Goal: Task Accomplishment & Management: Manage account settings

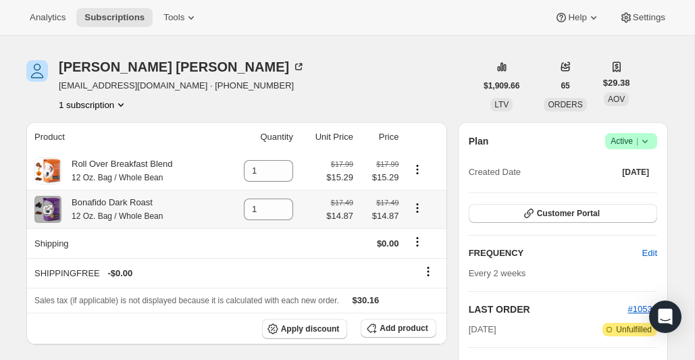
scroll to position [35, 0]
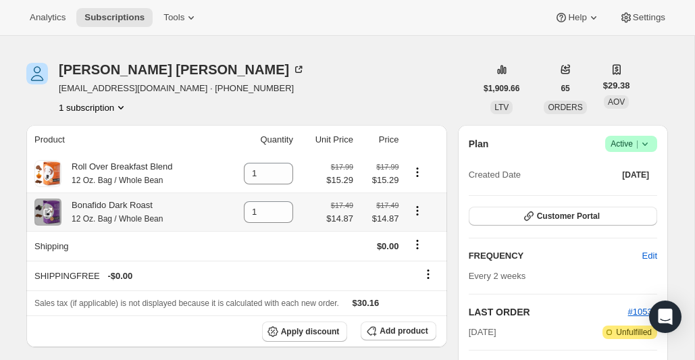
click at [411, 216] on button "Product actions" at bounding box center [418, 210] width 22 height 15
click at [412, 264] on span "Swap variant" at bounding box center [417, 262] width 51 height 10
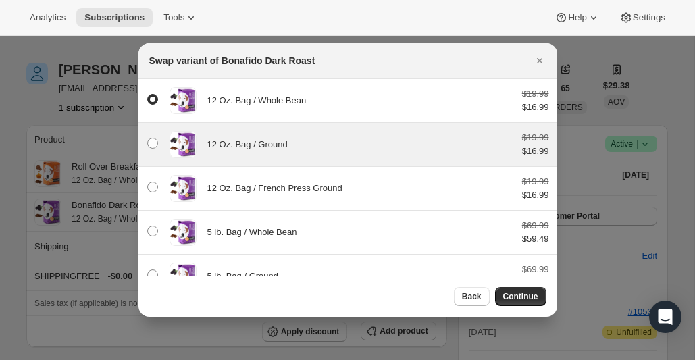
click at [352, 151] on div "12 Oz. Bag / Ground $19.99 $16.99" at bounding box center [348, 144] width 403 height 27
radio input "false"
radio input "true"
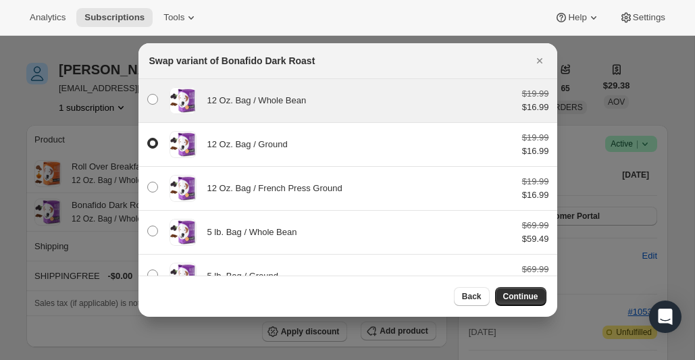
click at [382, 80] on div "12 Oz. Bag / Whole Bean $19.99 $16.99" at bounding box center [347, 100] width 419 height 43
radio input "true"
radio input "false"
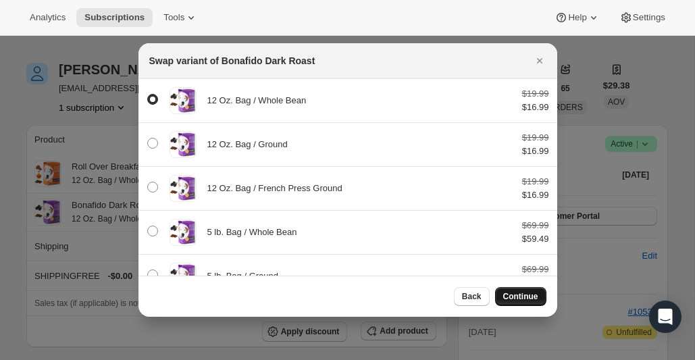
click at [516, 295] on span "Continue" at bounding box center [520, 296] width 35 height 11
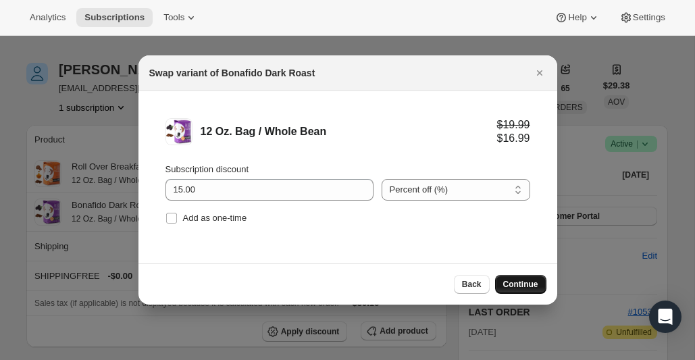
click at [521, 288] on span "Continue" at bounding box center [520, 284] width 35 height 11
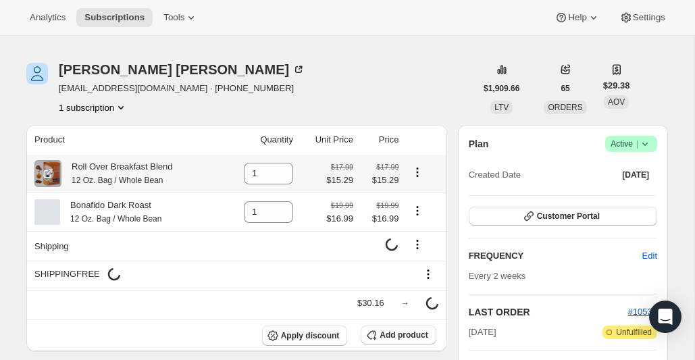
click at [416, 175] on icon "Product actions" at bounding box center [418, 172] width 14 height 14
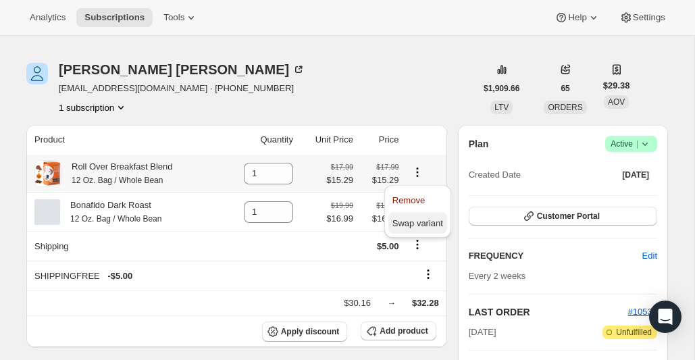
click at [417, 220] on span "Swap variant" at bounding box center [417, 223] width 51 height 10
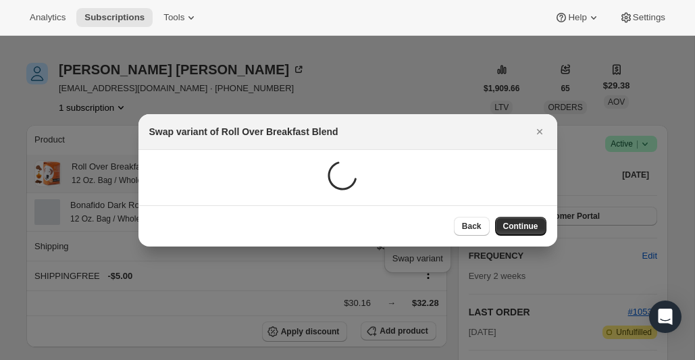
scroll to position [0, 0]
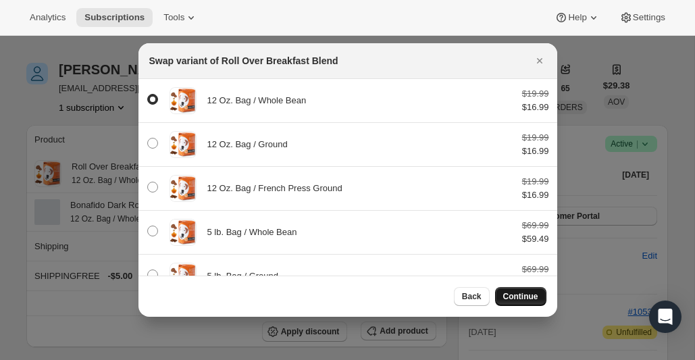
click at [523, 294] on span "Continue" at bounding box center [520, 296] width 35 height 11
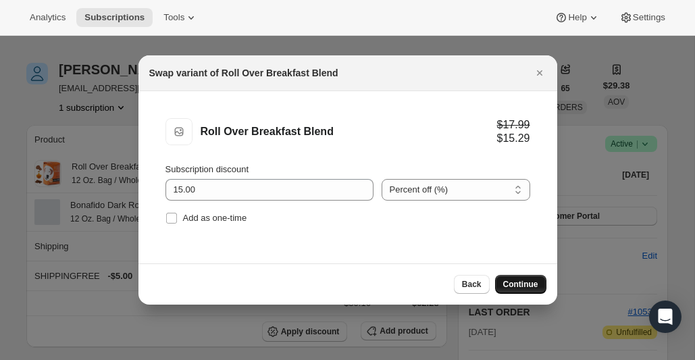
click at [519, 297] on div "Back Continue" at bounding box center [347, 283] width 419 height 41
click at [519, 282] on span "Continue" at bounding box center [520, 284] width 35 height 11
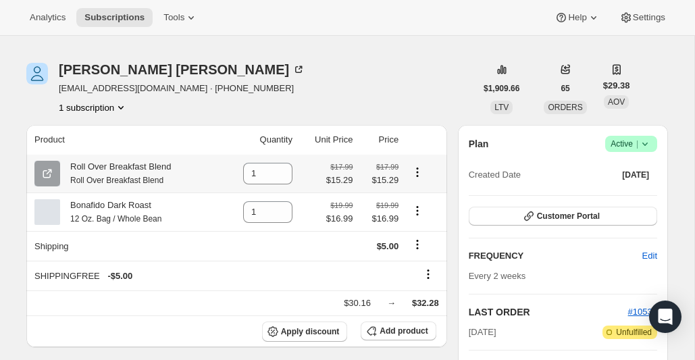
click at [414, 177] on icon "Product actions" at bounding box center [418, 172] width 14 height 14
click at [416, 219] on span "Swap variant" at bounding box center [417, 223] width 51 height 10
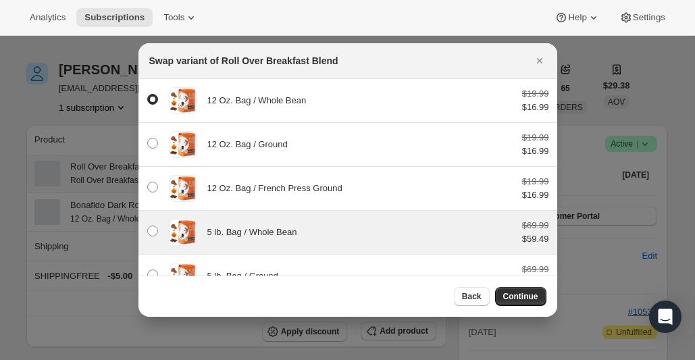
scroll to position [0, 0]
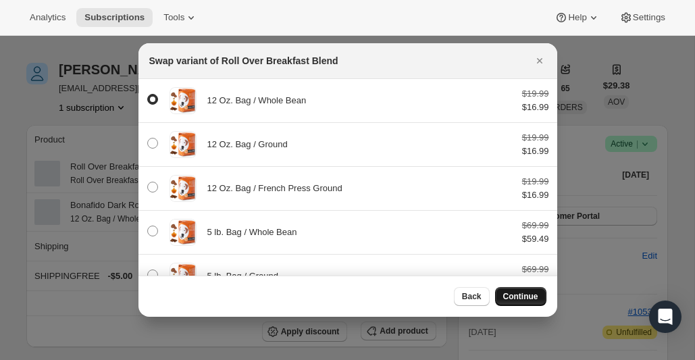
click at [508, 295] on span "Continue" at bounding box center [520, 296] width 35 height 11
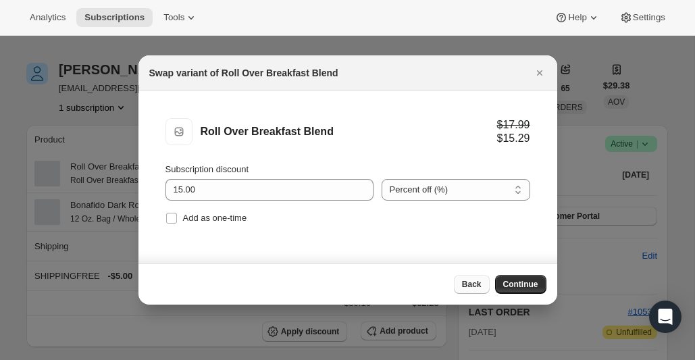
click at [478, 279] on button "Back" at bounding box center [472, 284] width 36 height 19
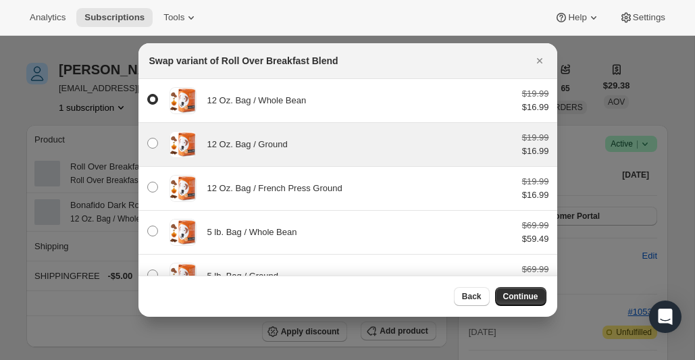
click at [399, 145] on div "12 Oz. Bag / Ground" at bounding box center [359, 145] width 304 height 14
radio input "false"
radio input "true"
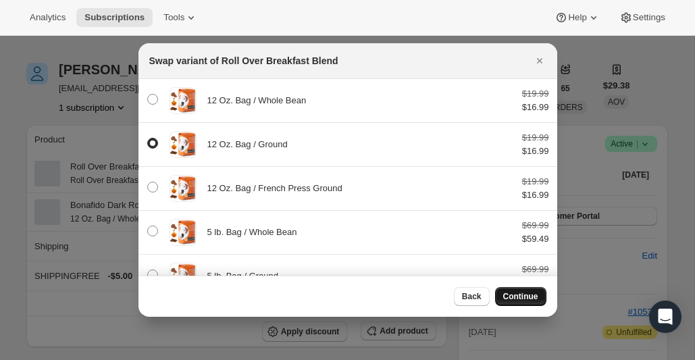
click at [528, 300] on span "Continue" at bounding box center [520, 296] width 35 height 11
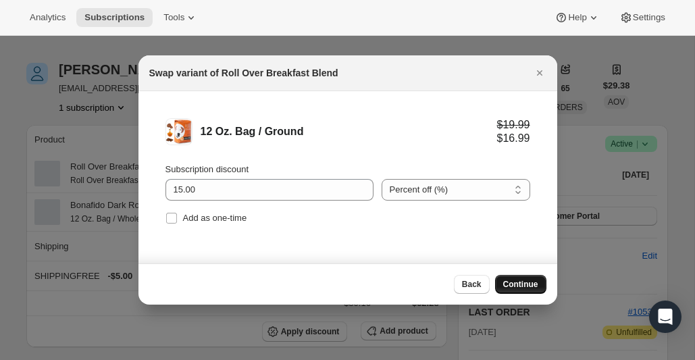
click at [526, 288] on span "Continue" at bounding box center [520, 284] width 35 height 11
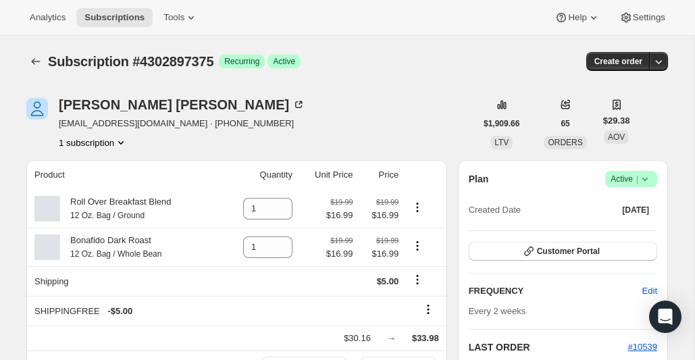
scroll to position [35, 0]
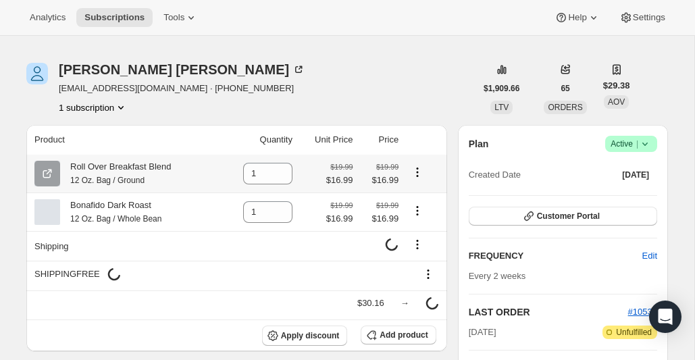
click at [415, 176] on icon "Product actions" at bounding box center [418, 172] width 14 height 14
click at [416, 221] on span "Swap variant" at bounding box center [417, 223] width 51 height 10
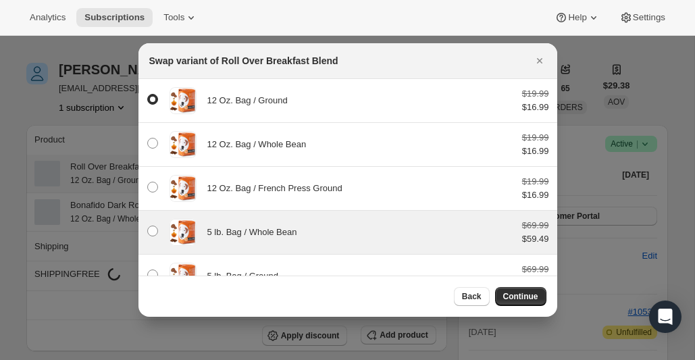
scroll to position [0, 0]
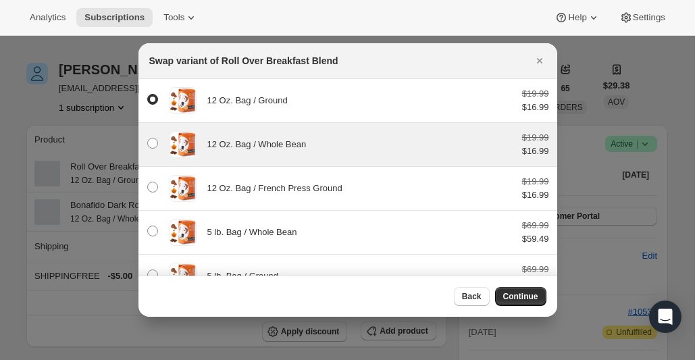
click at [408, 146] on div "12 Oz. Bag / Whole Bean" at bounding box center [359, 145] width 304 height 14
radio input "false"
radio input "true"
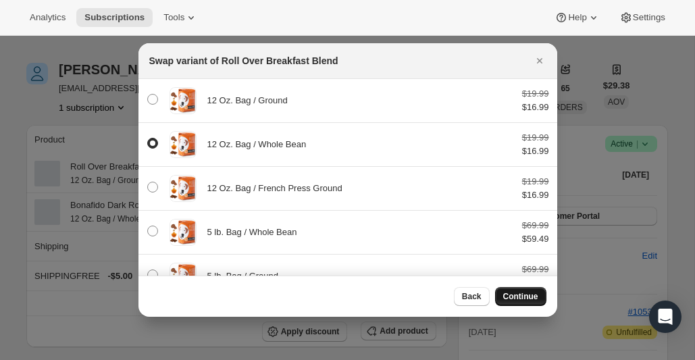
click at [515, 293] on span "Continue" at bounding box center [520, 296] width 35 height 11
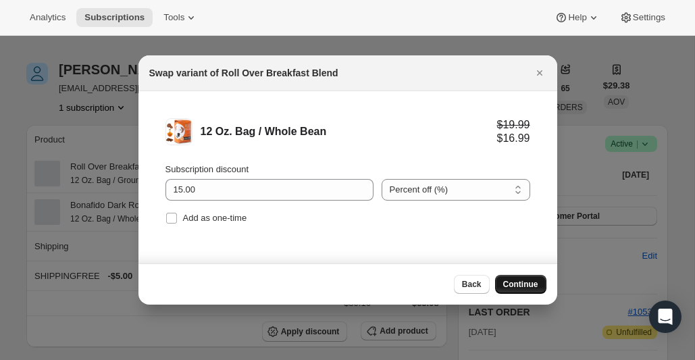
click at [516, 288] on span "Continue" at bounding box center [520, 284] width 35 height 11
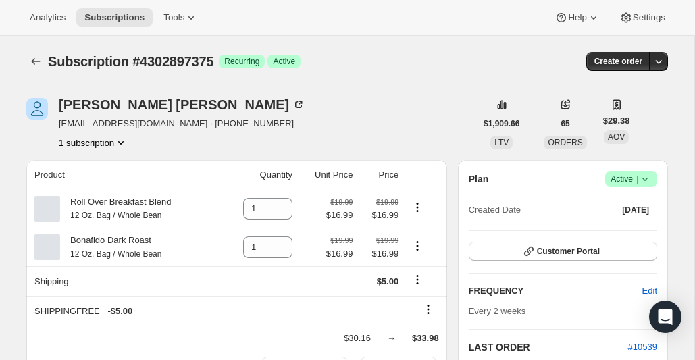
scroll to position [35, 0]
